Goal: Find specific page/section: Find specific page/section

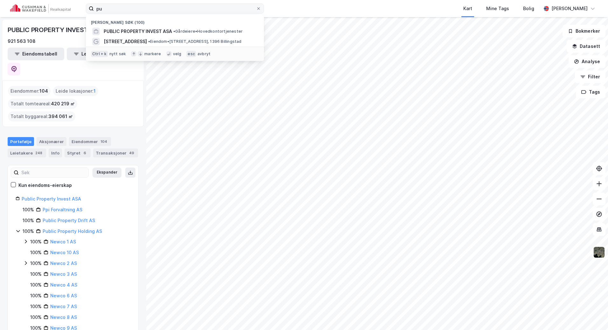
click at [98, 10] on input "pu" at bounding box center [175, 9] width 162 height 10
type input "p"
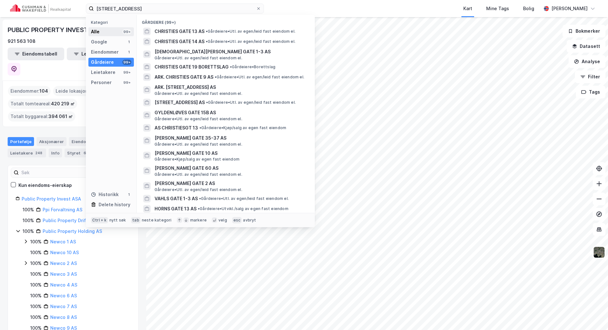
type input "[STREET_ADDRESS]"
click at [106, 32] on div "Alle 99+" at bounding box center [110, 31] width 45 height 9
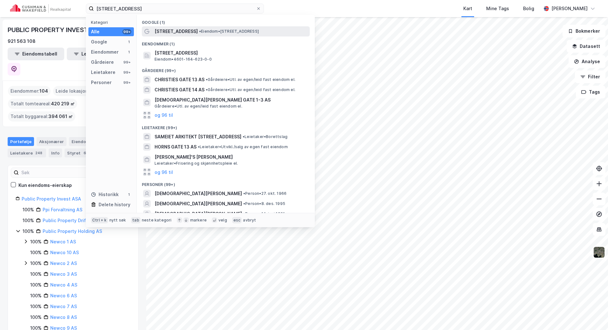
click at [186, 31] on span "[STREET_ADDRESS]" at bounding box center [175, 32] width 43 height 8
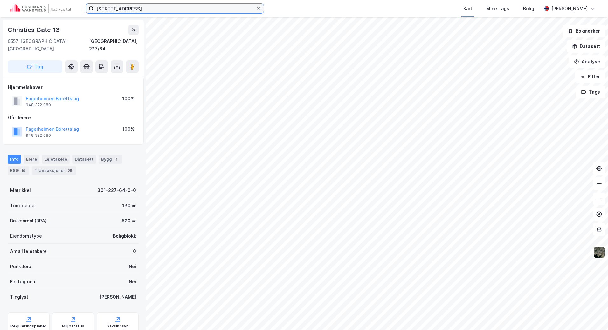
click at [163, 10] on input "[STREET_ADDRESS]" at bounding box center [175, 9] width 162 height 10
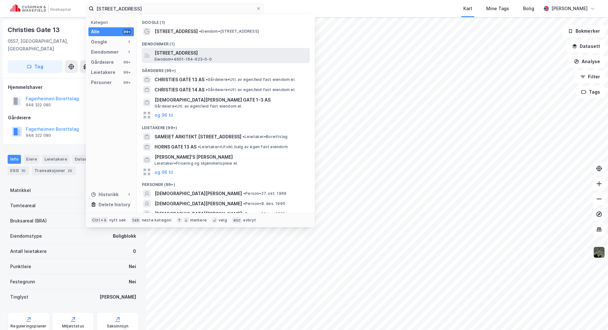
click at [195, 54] on span "[STREET_ADDRESS]" at bounding box center [230, 53] width 153 height 8
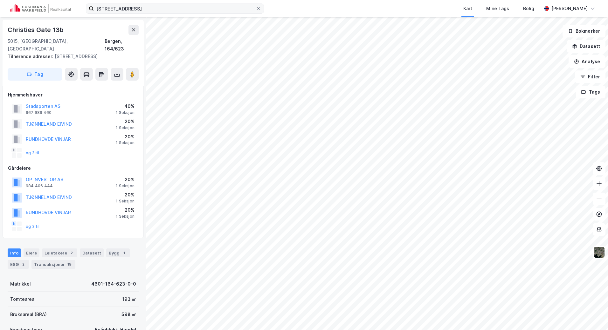
click at [260, 6] on div at bounding box center [258, 8] width 4 height 5
click at [256, 6] on input "[STREET_ADDRESS]" at bounding box center [175, 9] width 162 height 10
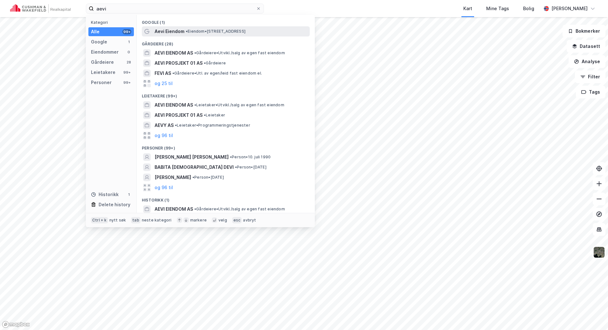
click at [198, 35] on div "Aevi [PERSON_NAME] • [STREET_ADDRESS]" at bounding box center [231, 32] width 154 height 8
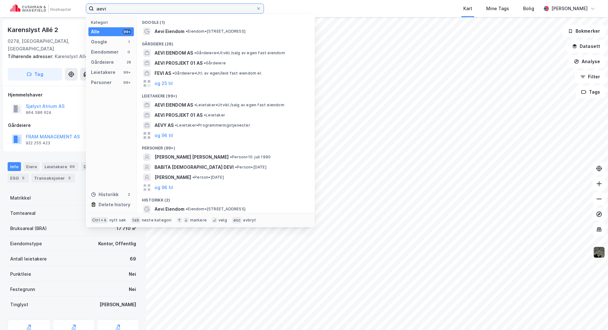
click at [141, 10] on input "aevi" at bounding box center [175, 9] width 162 height 10
click at [168, 54] on span "AEVI EIENDOM AS" at bounding box center [173, 53] width 38 height 8
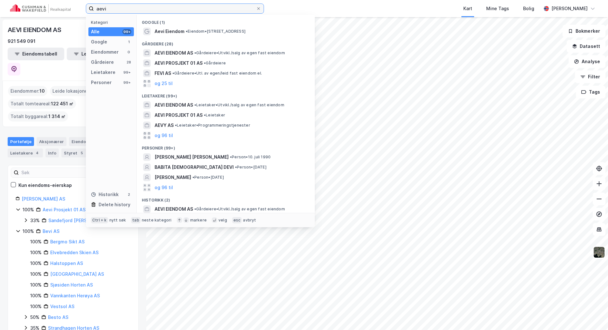
drag, startPoint x: 153, startPoint y: 9, endPoint x: 59, endPoint y: 3, distance: 93.3
click at [59, 3] on div "aevi Kategori Alle 99+ Google 1 Eiendommer 0 Gårdeiere 28 Leietakere 99+ Person…" at bounding box center [304, 8] width 608 height 17
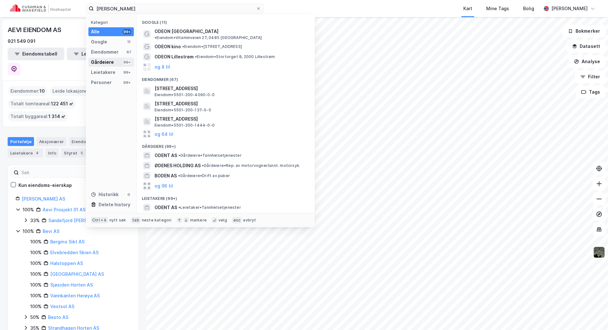
click at [114, 60] on div "Gårdeiere 99+" at bounding box center [110, 62] width 45 height 9
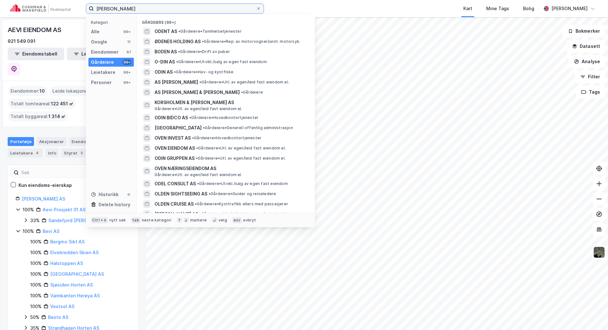
drag, startPoint x: 112, startPoint y: 8, endPoint x: 21, endPoint y: 10, distance: 91.2
click at [22, 10] on div "[PERSON_NAME] Kategori Alle 99+ Google 11 Eiendommer 67 Gårdeiere 99+ Leietaker…" at bounding box center [304, 8] width 608 height 17
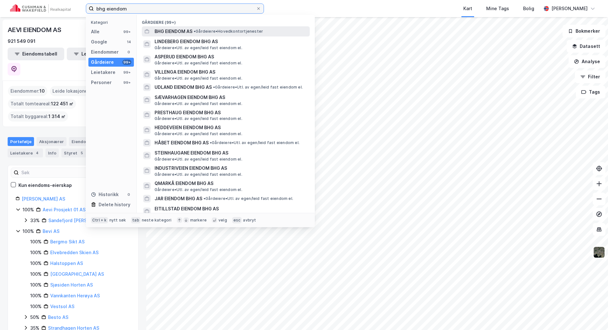
type input "bhg eiendom"
click at [181, 35] on span "BHG EIENDOM AS" at bounding box center [173, 32] width 38 height 8
